Goal: Browse casually

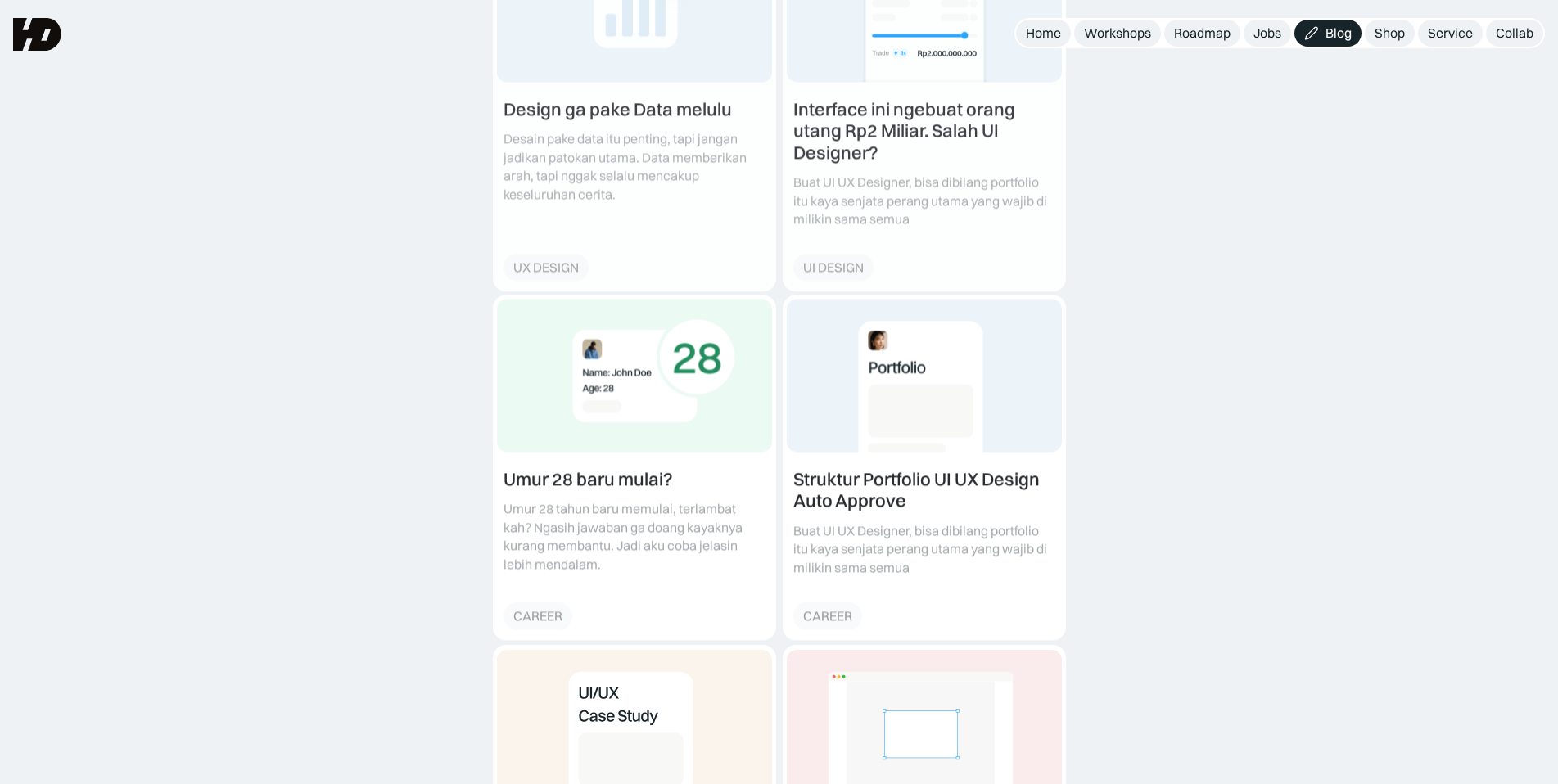
scroll to position [443, 0]
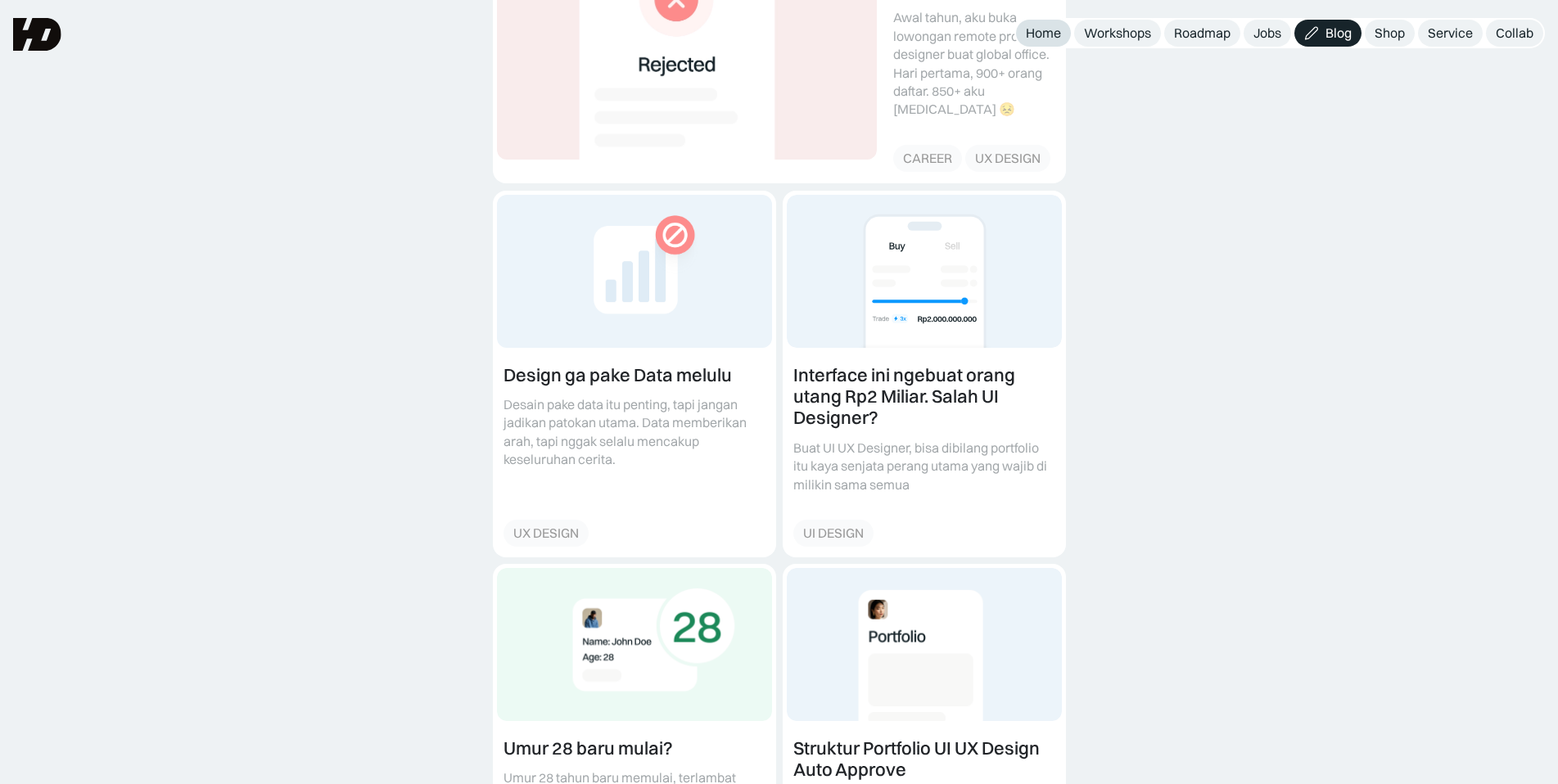
click at [1034, 36] on div "Home" at bounding box center [1042, 33] width 35 height 17
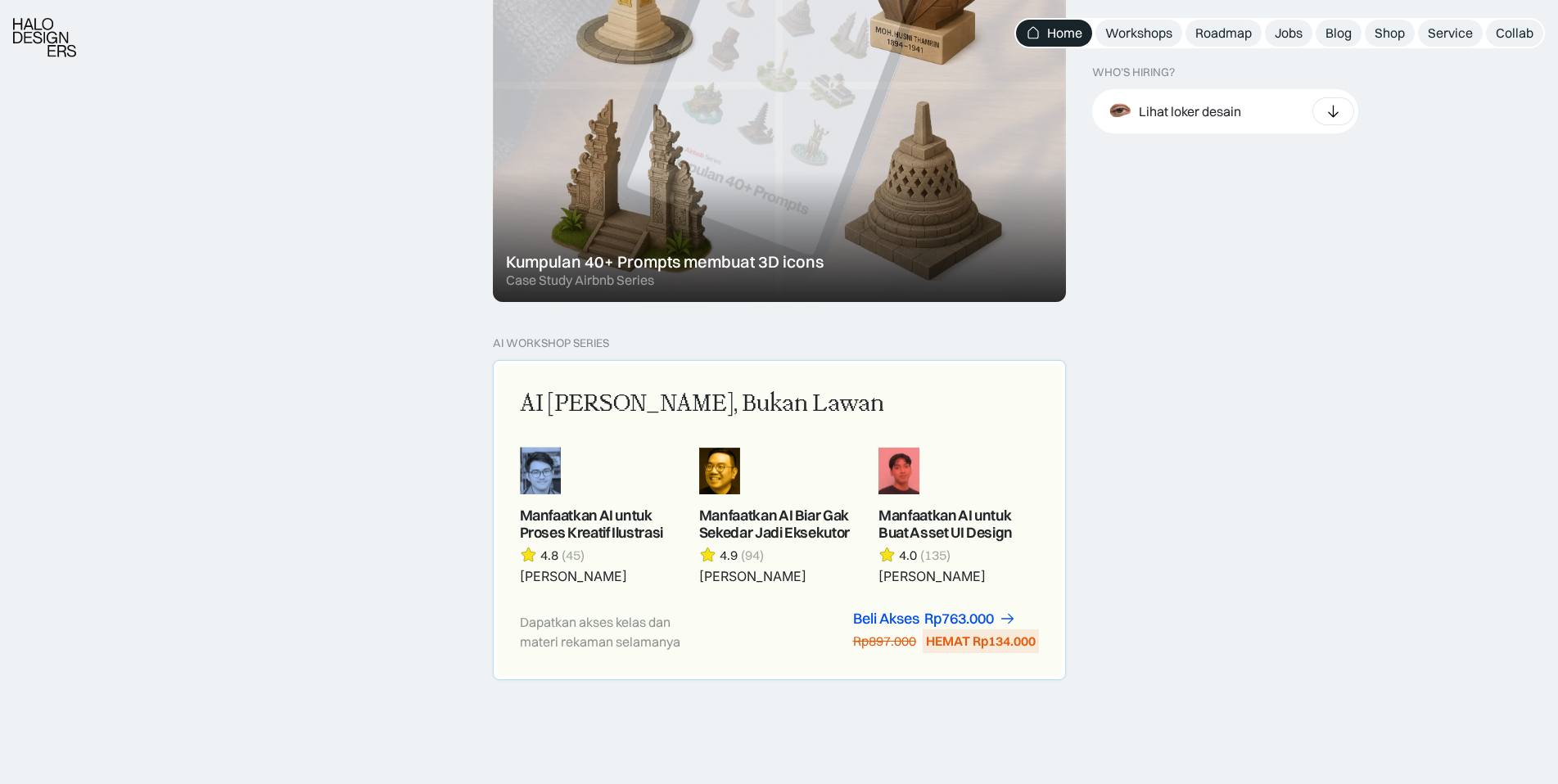
scroll to position [1391, 0]
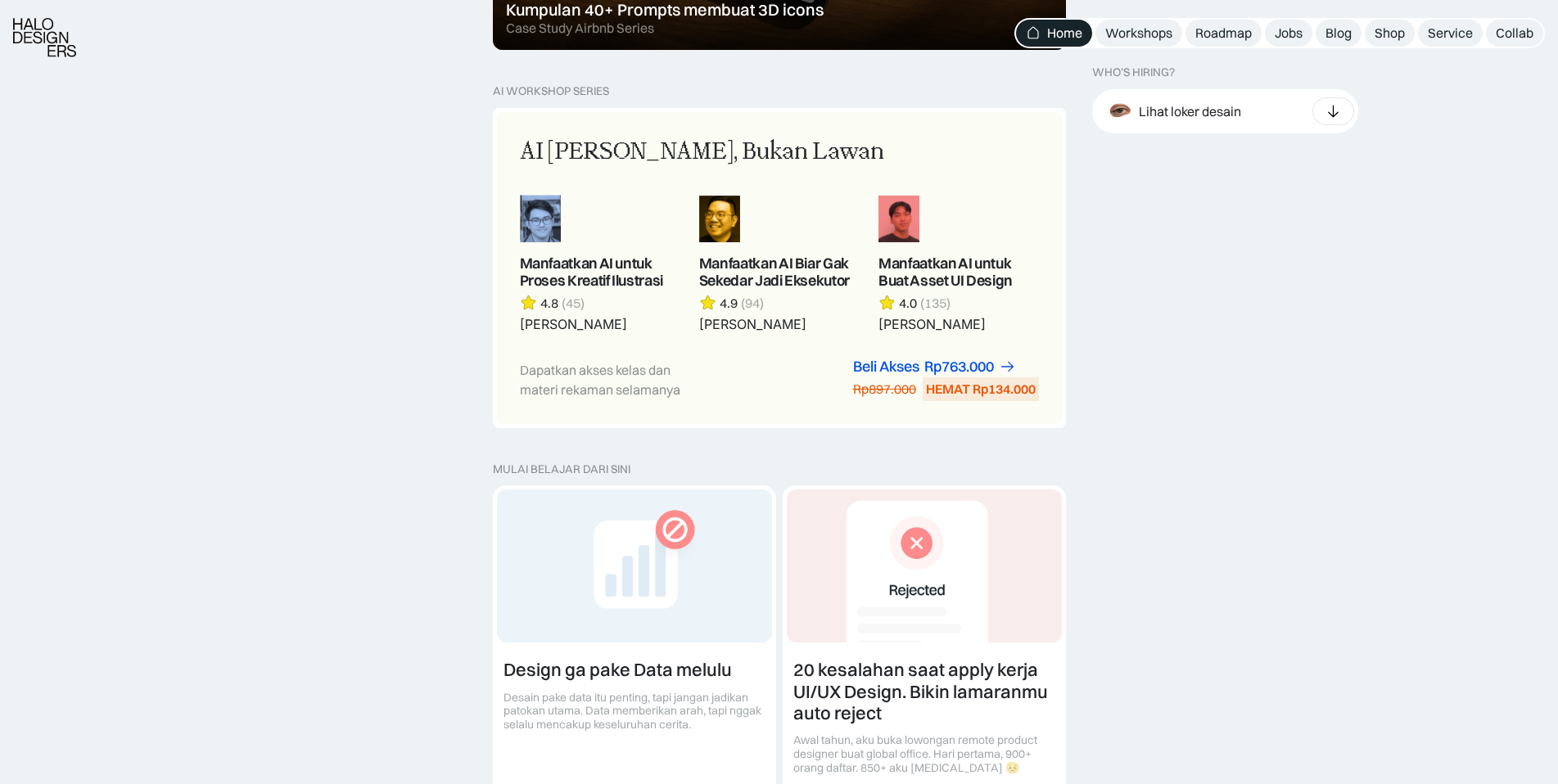
click at [50, 40] on img at bounding box center [45, 37] width 63 height 39
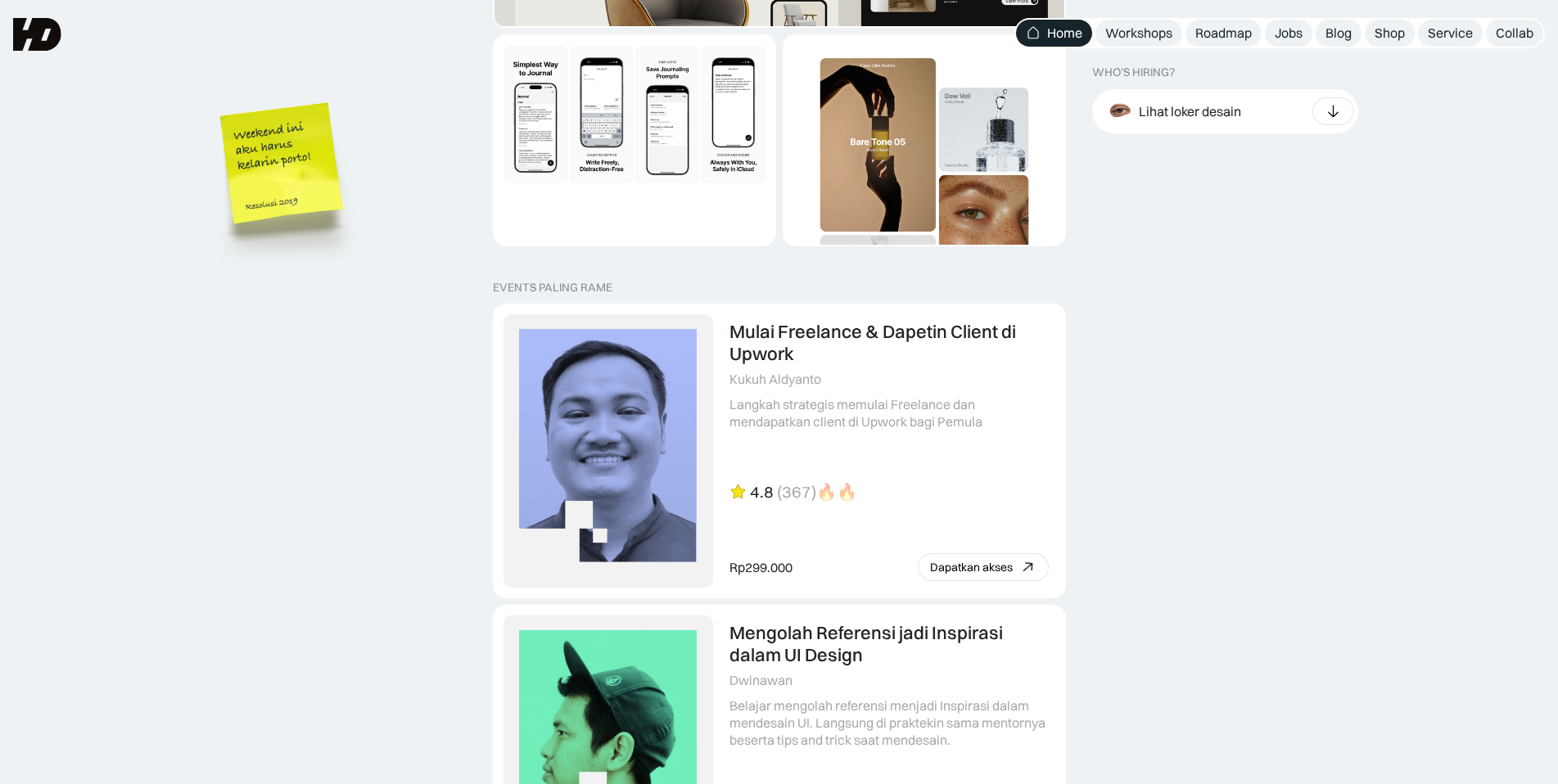
scroll to position [3191, 0]
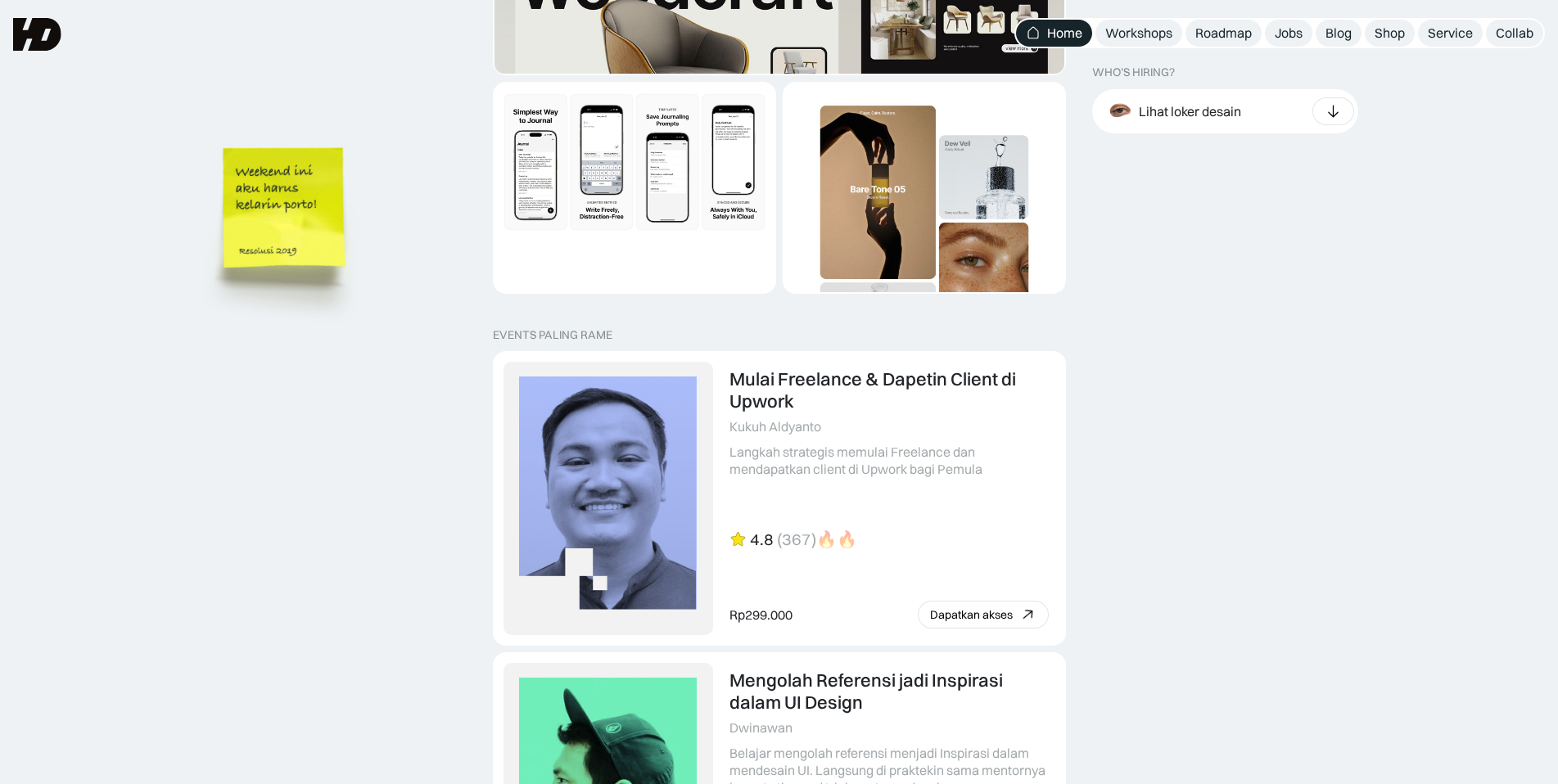
click at [270, 204] on img at bounding box center [286, 233] width 186 height 202
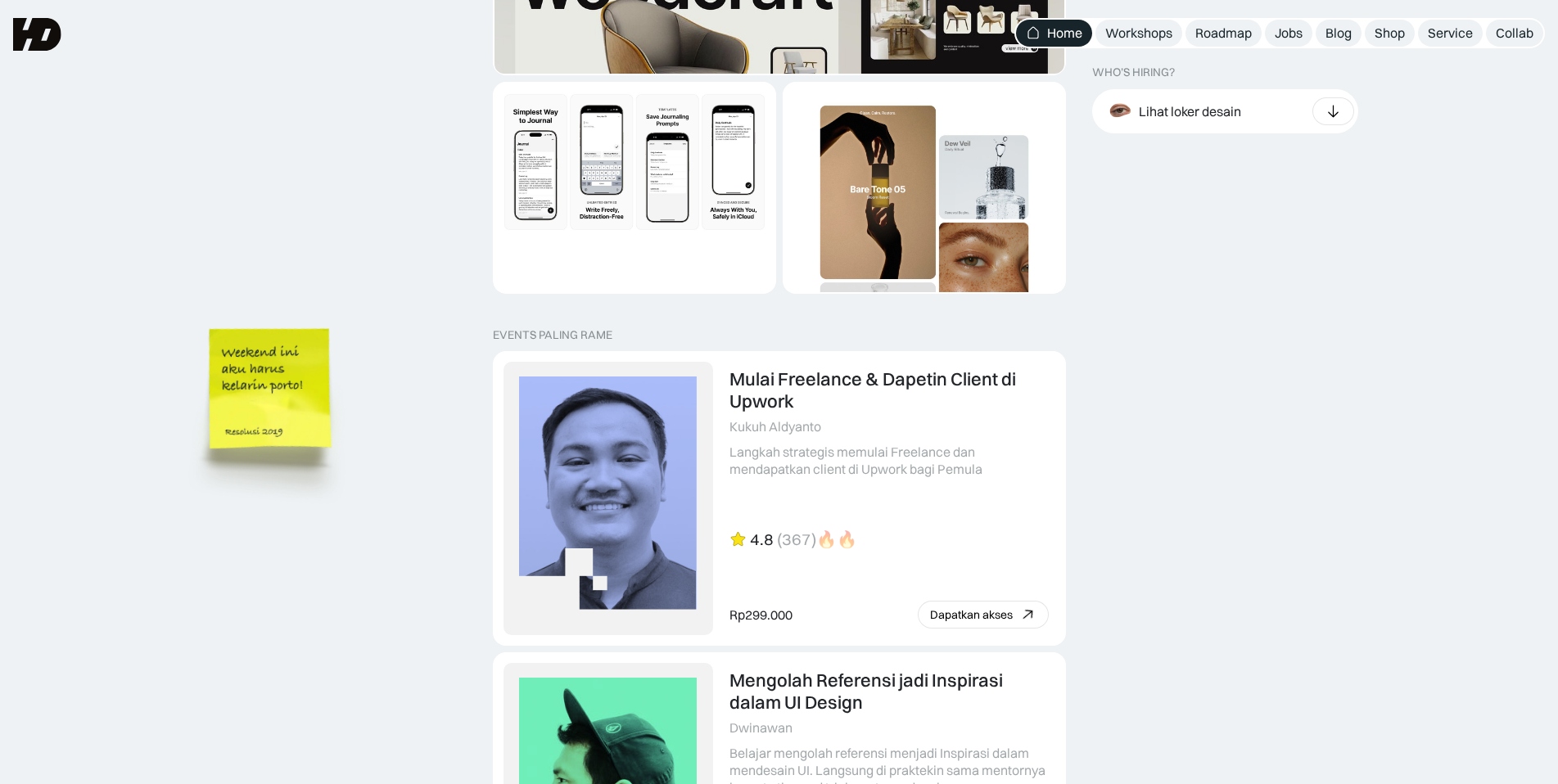
click at [277, 403] on img at bounding box center [273, 413] width 186 height 202
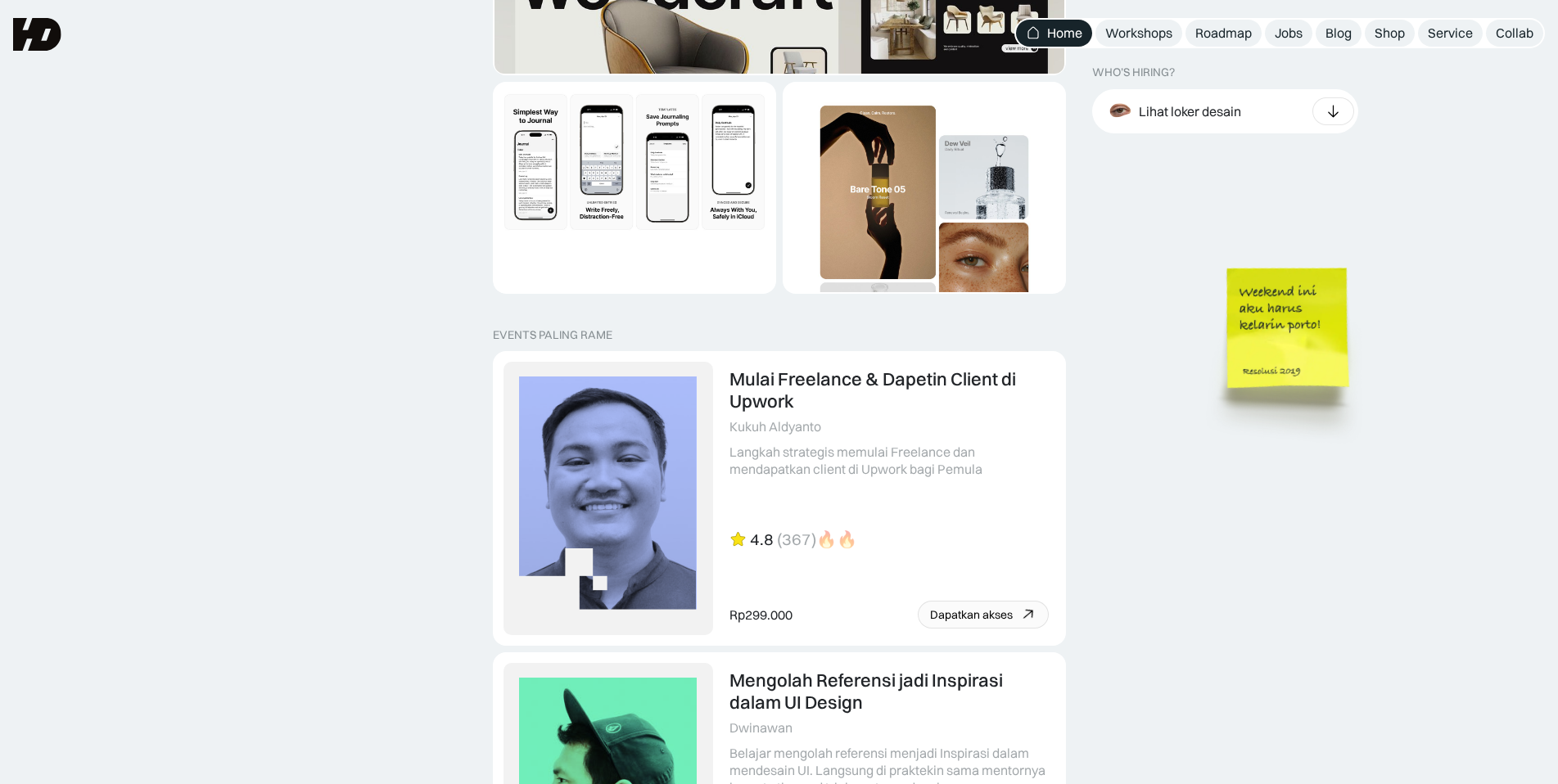
click at [1338, 369] on img at bounding box center [1290, 353] width 186 height 202
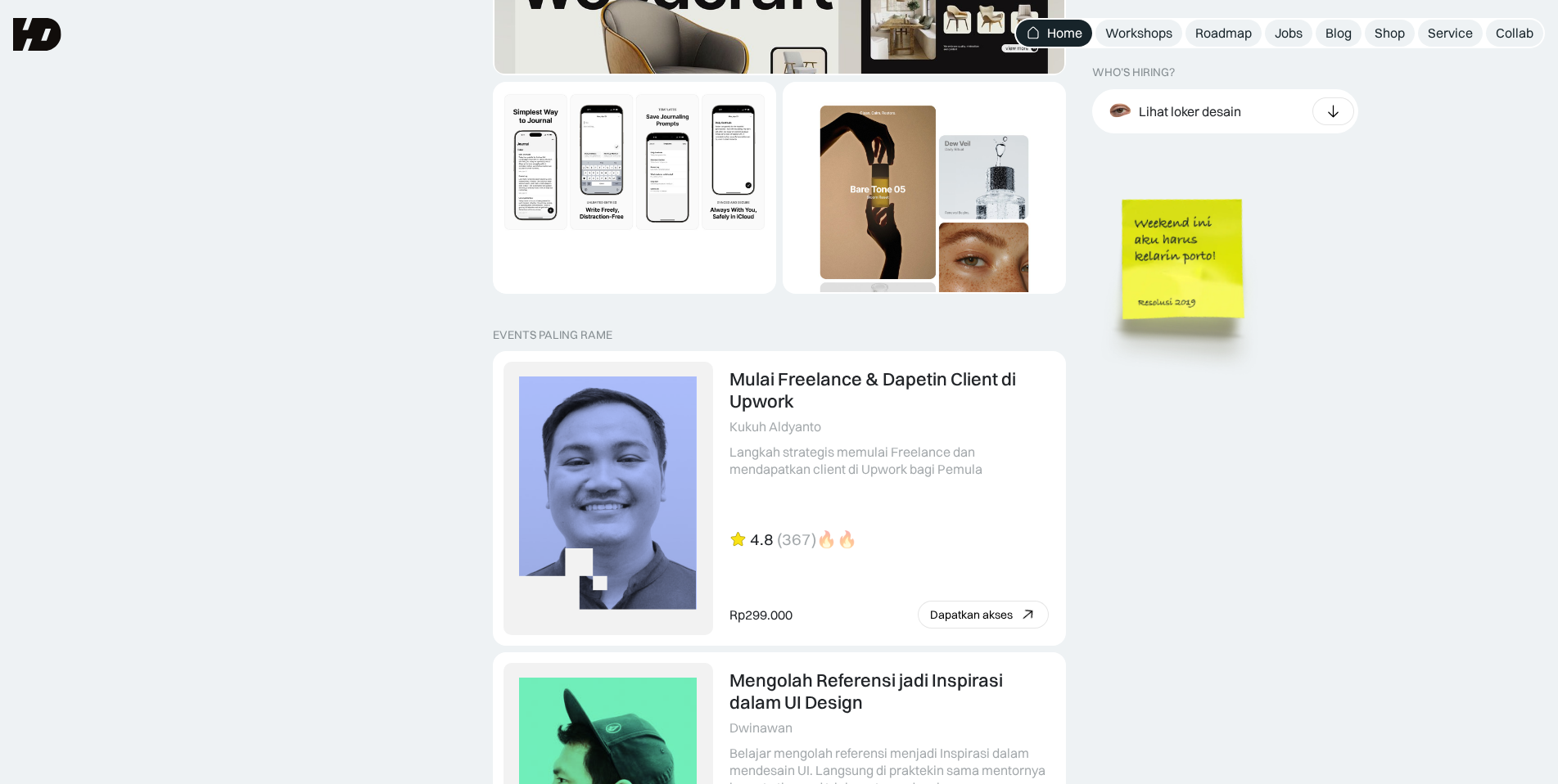
click at [1181, 364] on img at bounding box center [1186, 285] width 186 height 202
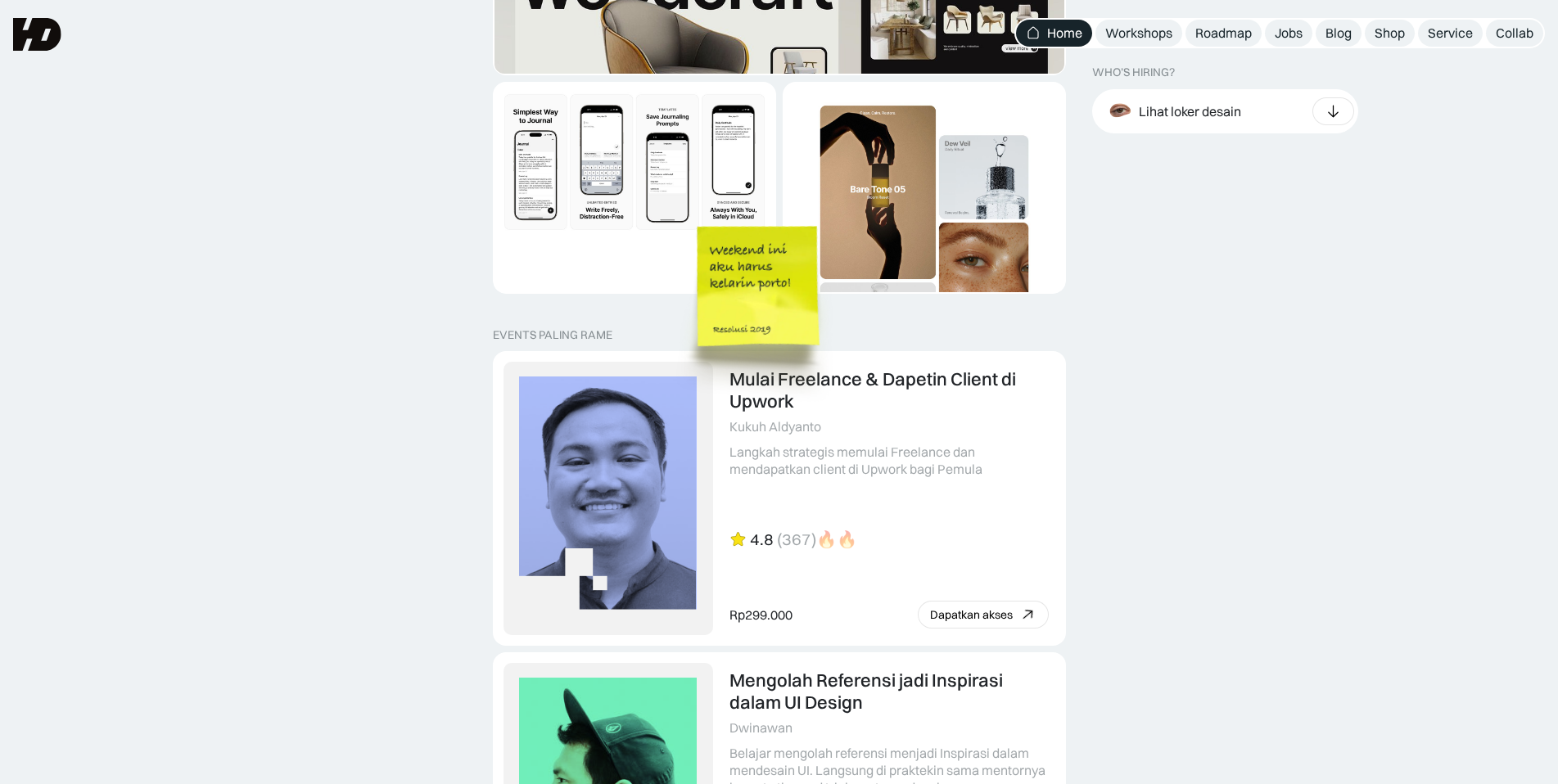
click at [668, 317] on img at bounding box center [761, 311] width 186 height 202
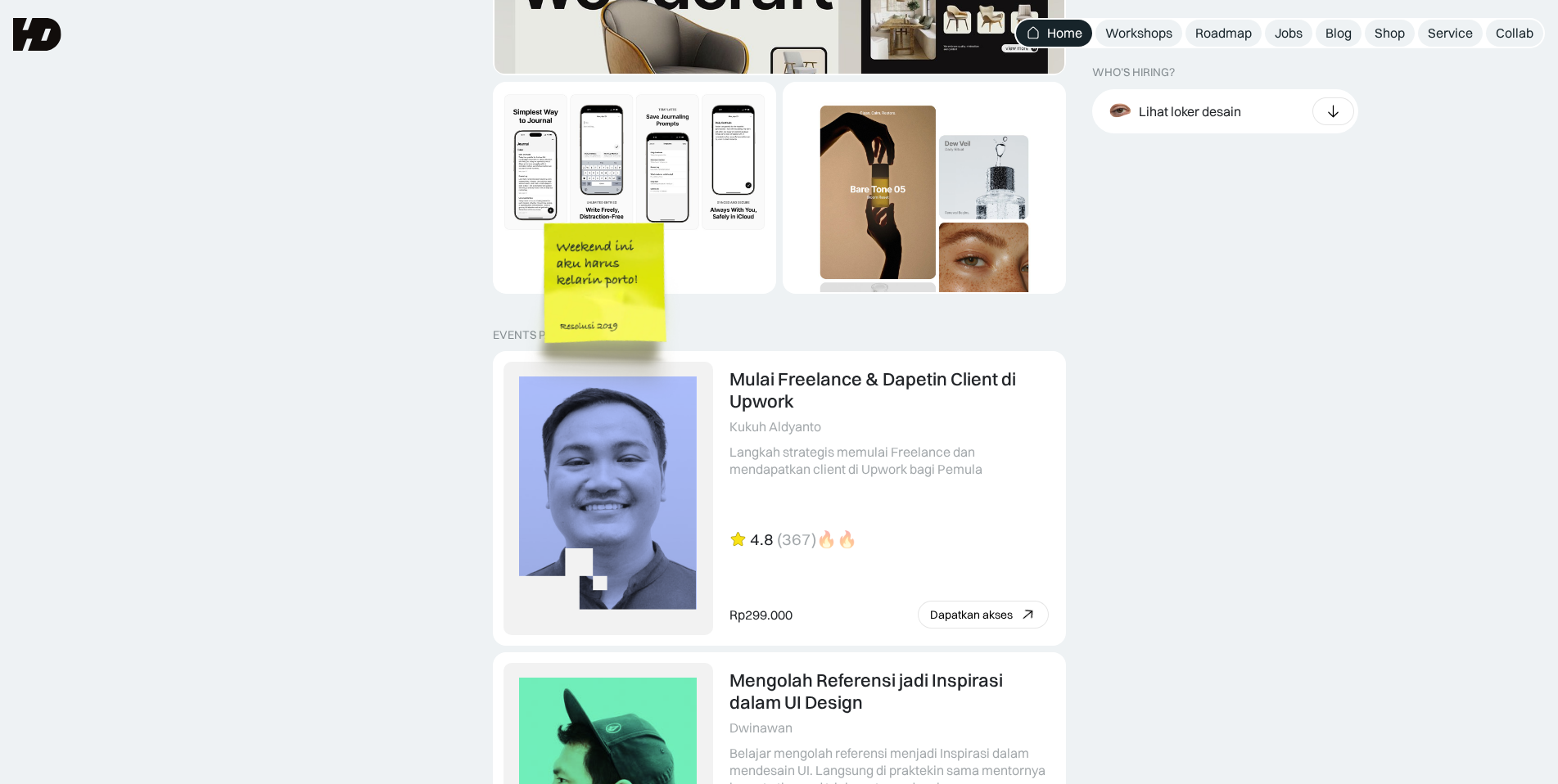
click at [700, 321] on img at bounding box center [608, 308] width 186 height 202
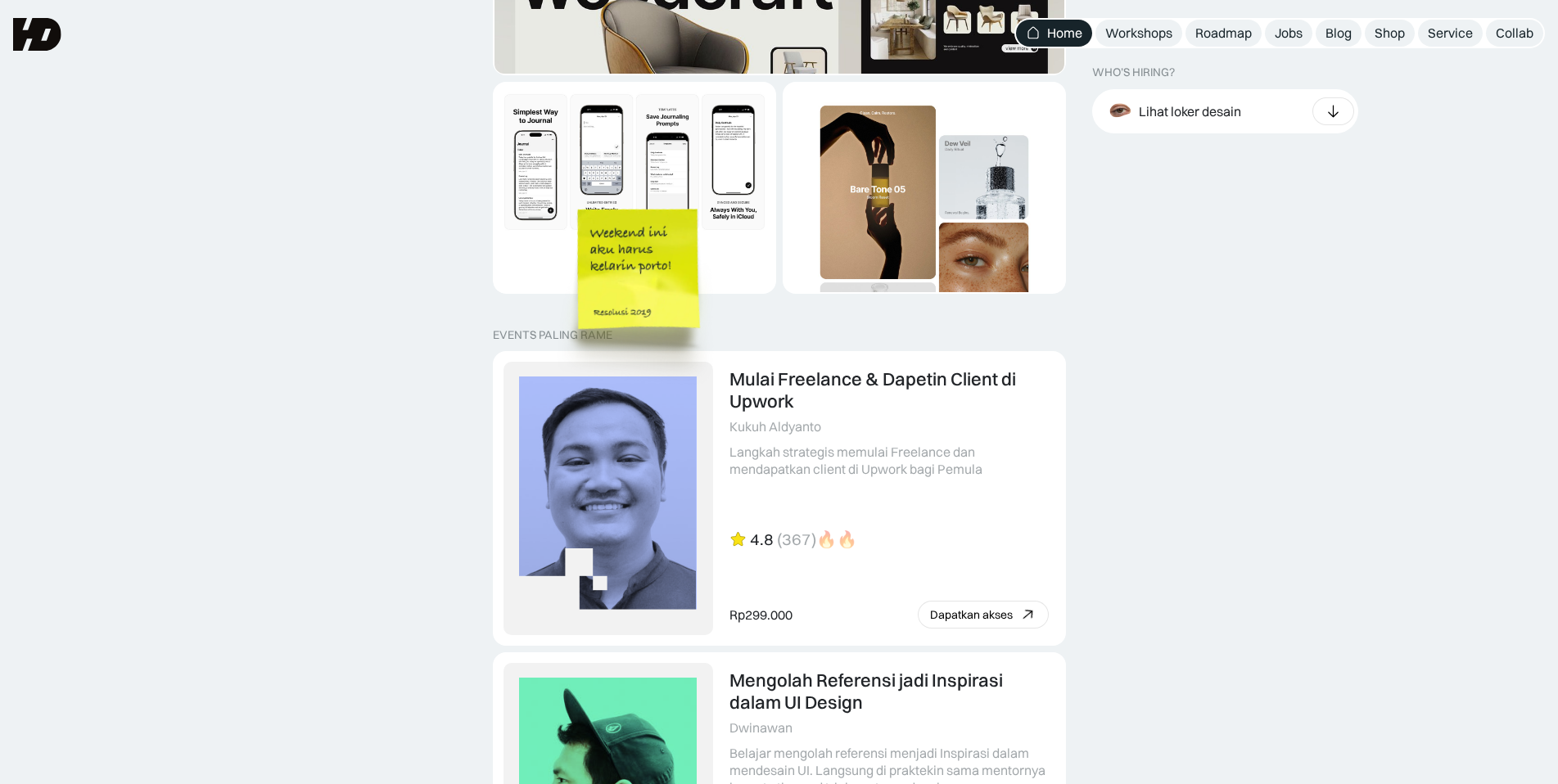
click at [549, 280] on img at bounding box center [642, 294] width 186 height 202
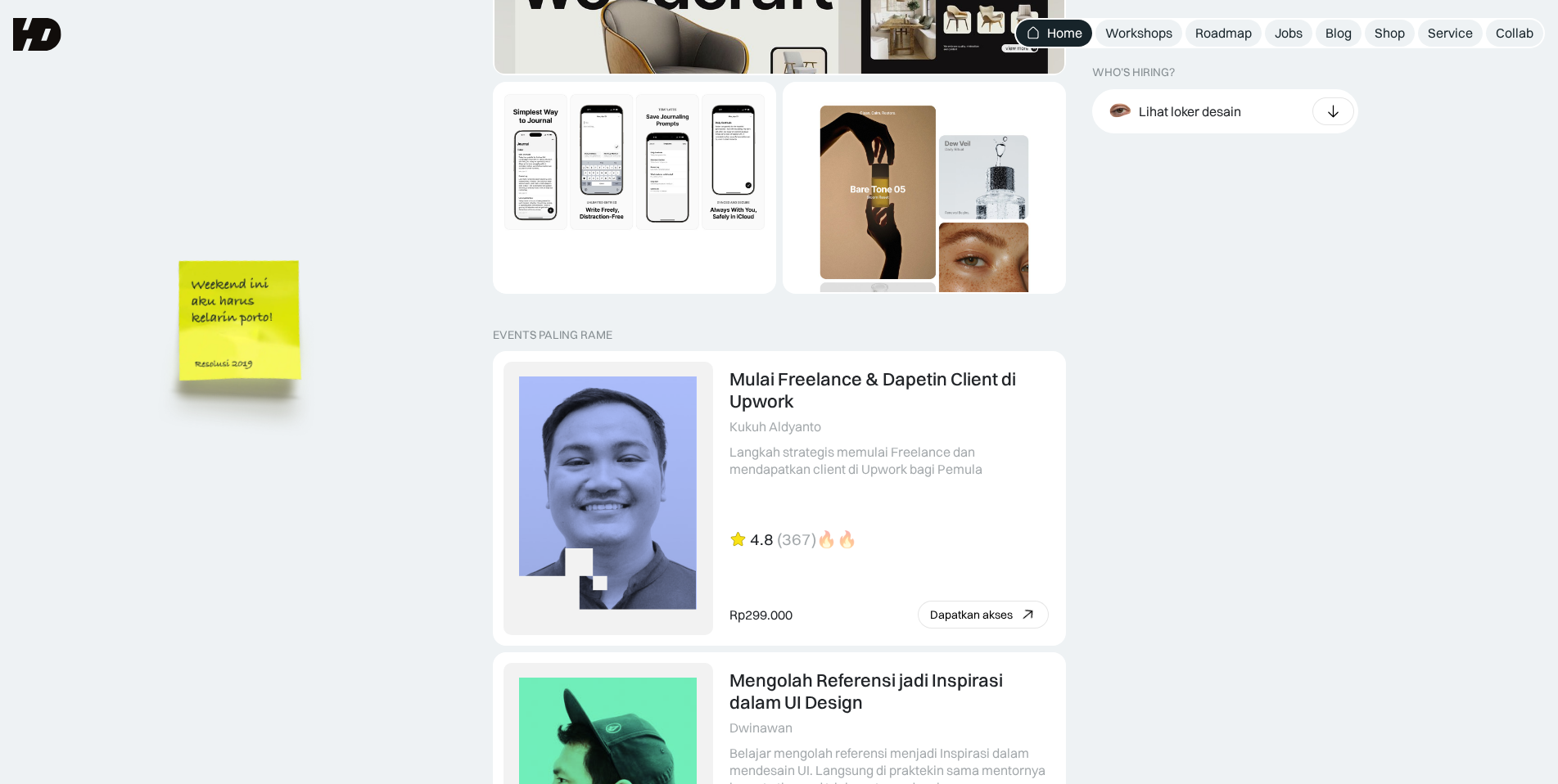
click at [251, 372] on img at bounding box center [243, 345] width 186 height 202
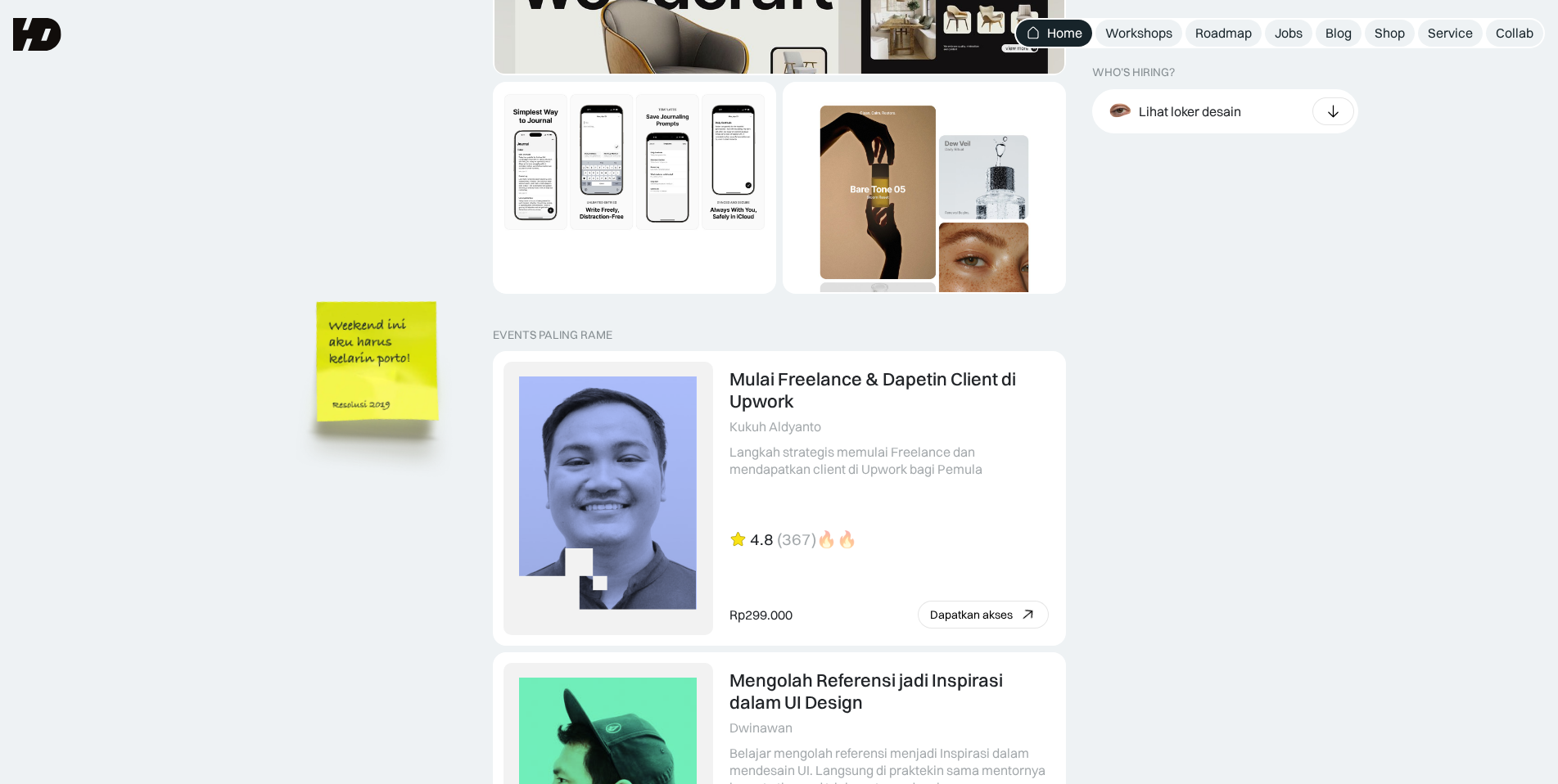
click at [450, 488] on img at bounding box center [380, 387] width 186 height 202
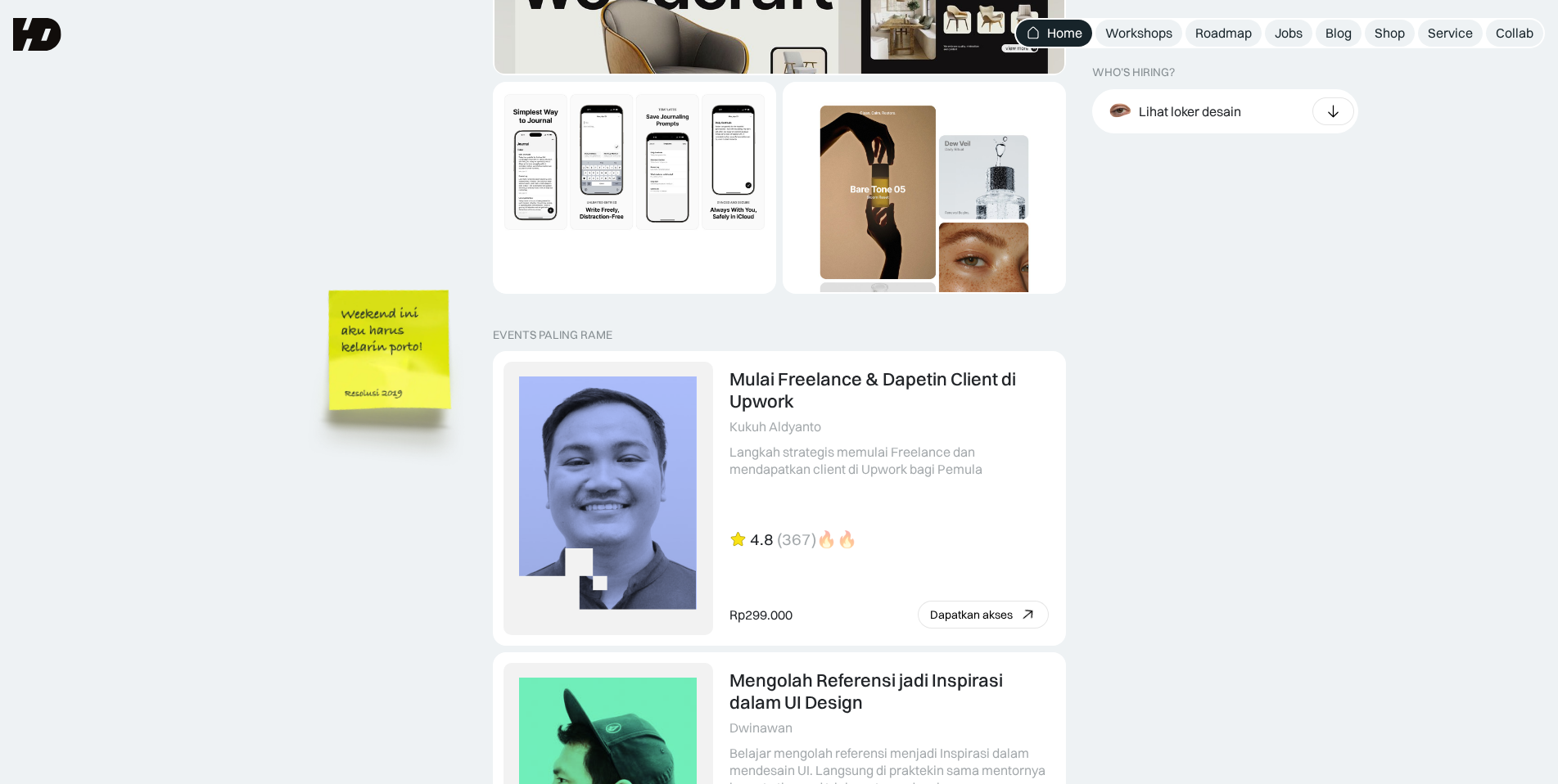
click at [431, 301] on img at bounding box center [393, 375] width 186 height 202
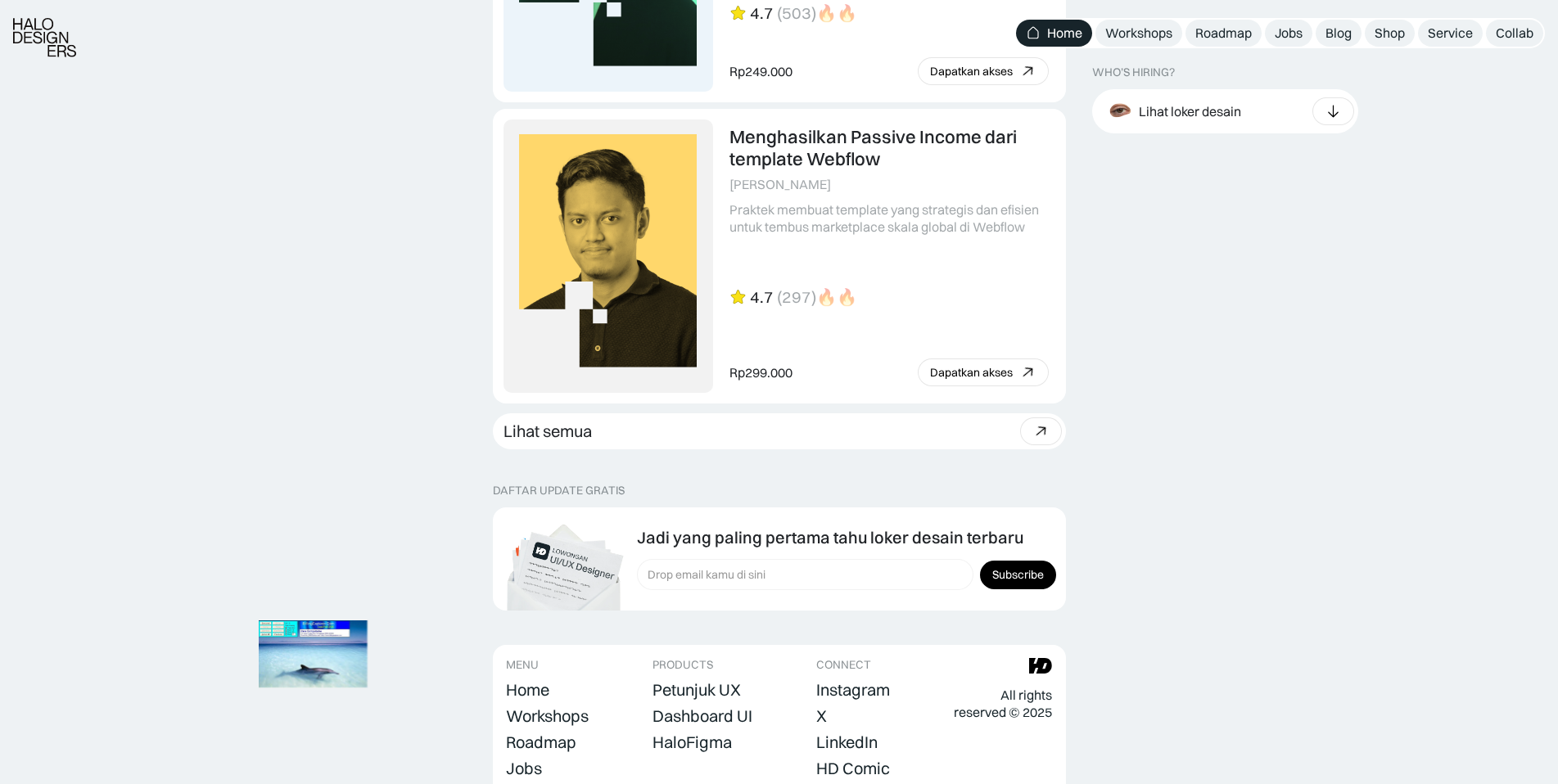
scroll to position [4518, 0]
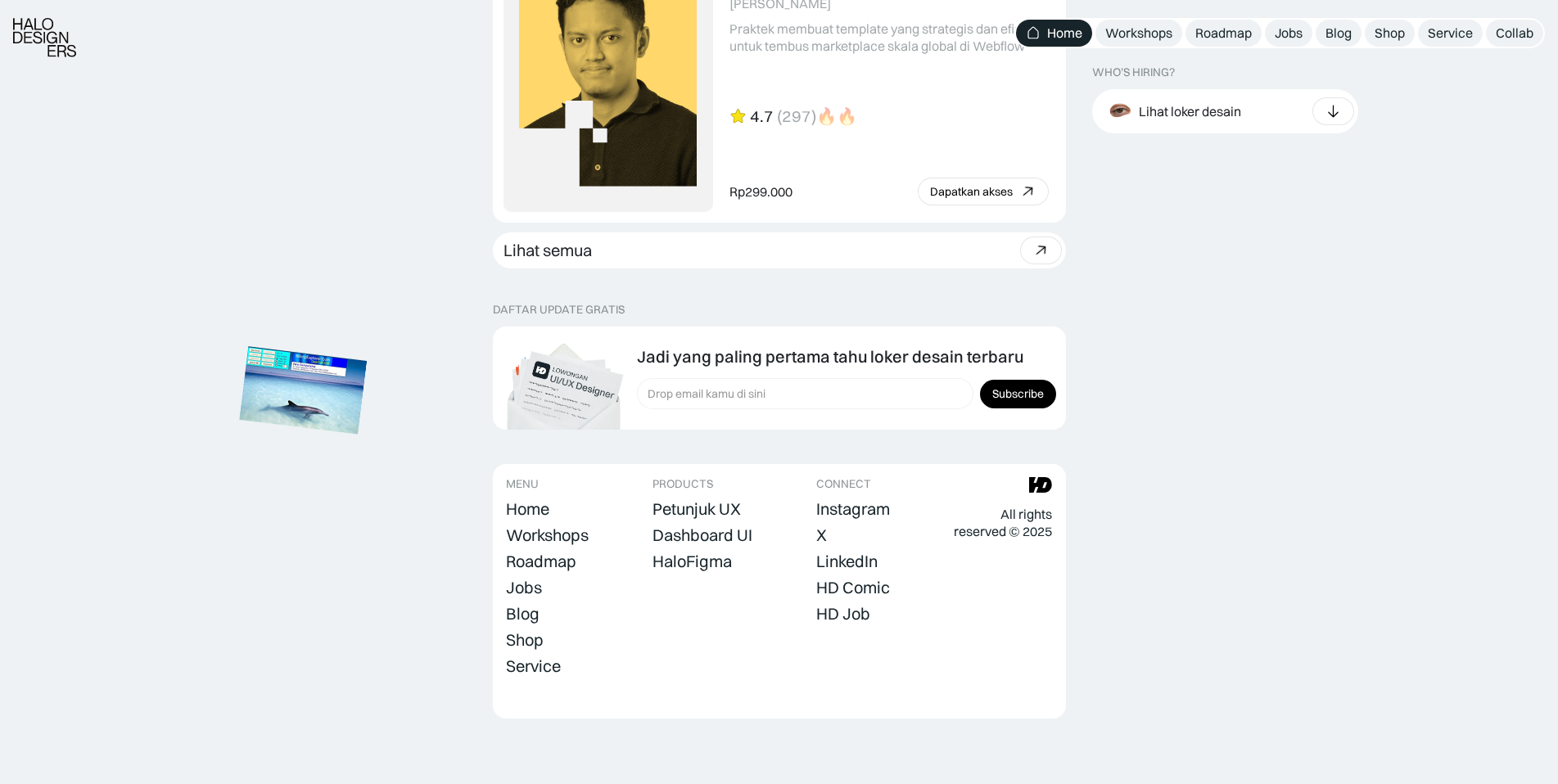
click at [347, 346] on img at bounding box center [303, 390] width 128 height 87
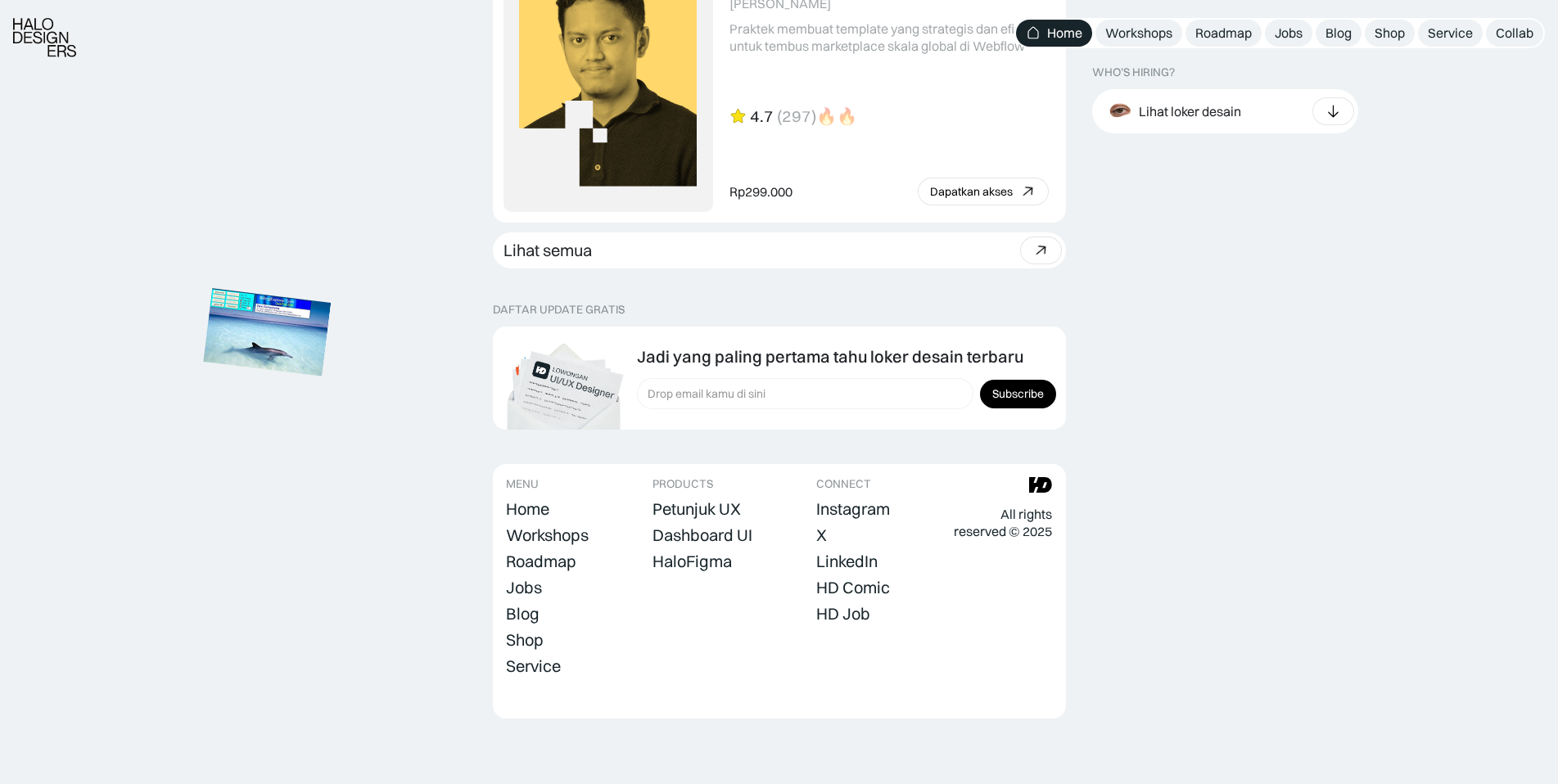
click at [292, 364] on img at bounding box center [267, 332] width 128 height 87
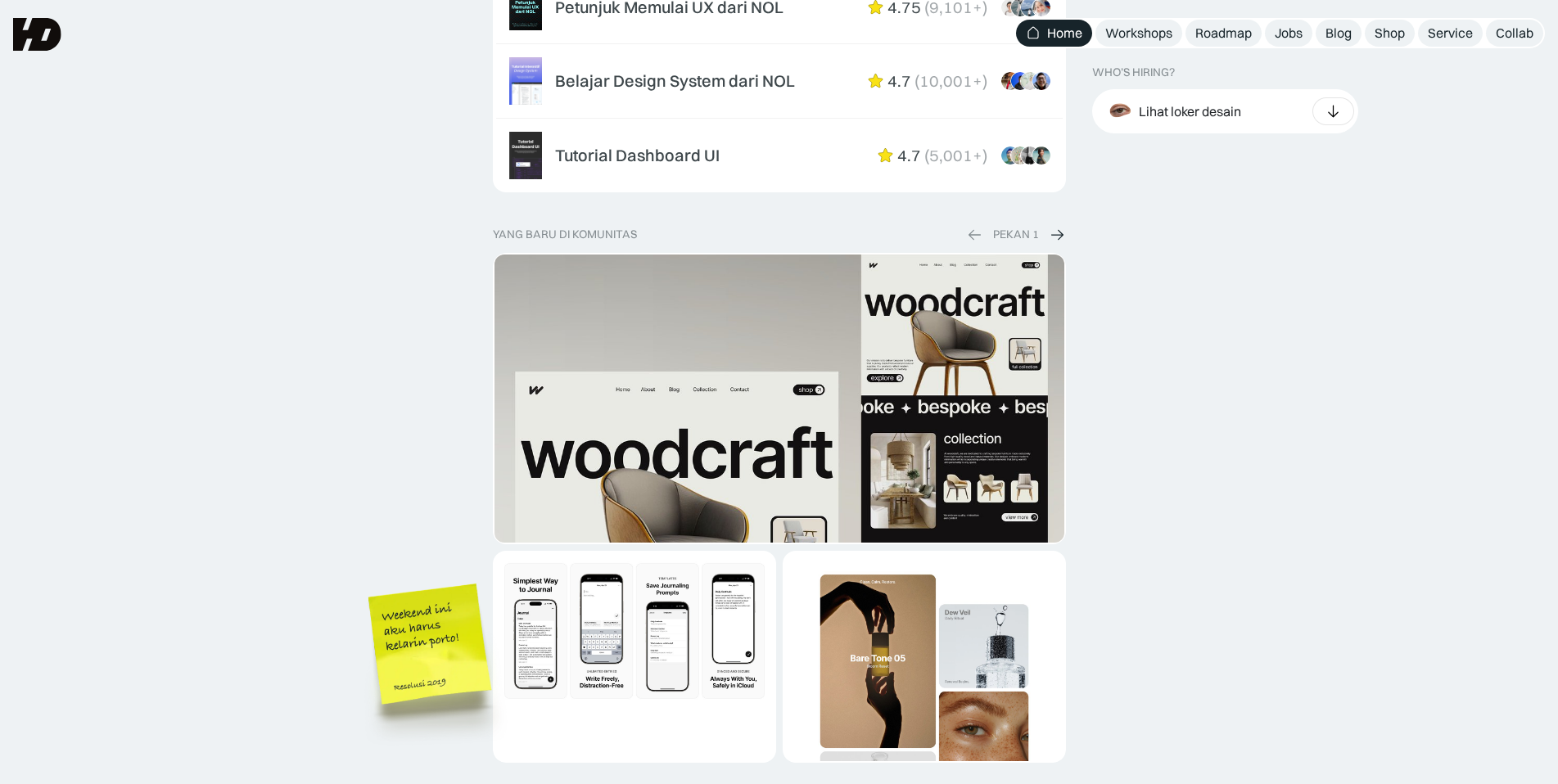
scroll to position [2718, 0]
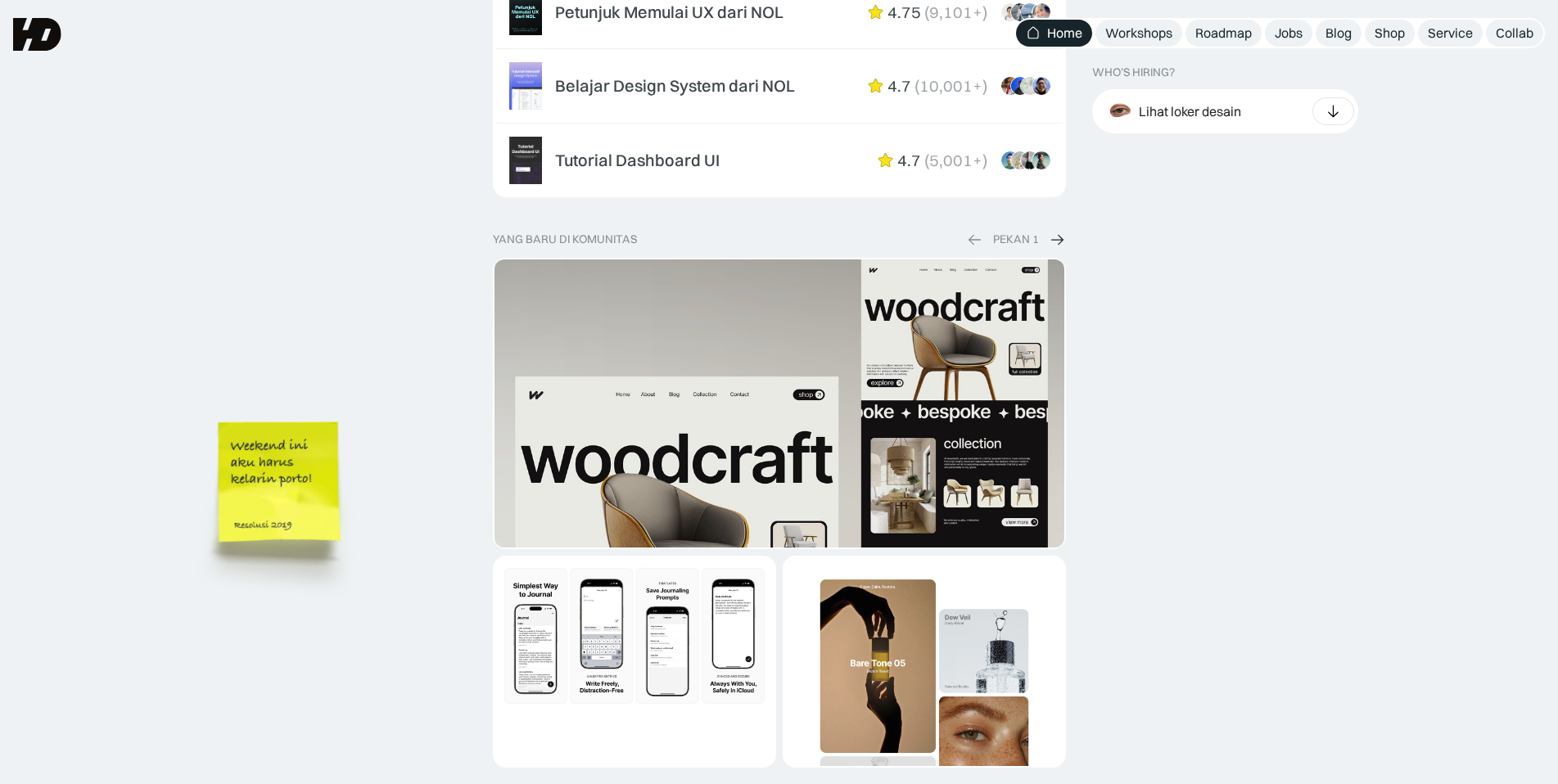
click at [309, 470] on img at bounding box center [282, 507] width 186 height 202
